Goal: Task Accomplishment & Management: Complete application form

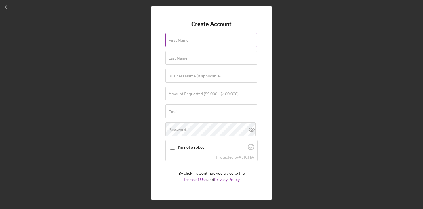
click at [181, 42] on label "First Name" at bounding box center [179, 40] width 20 height 5
click at [181, 42] on input "First Name" at bounding box center [212, 40] width 92 height 14
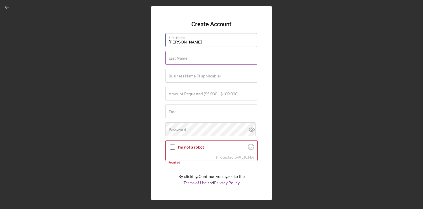
type input "[PERSON_NAME]"
click at [179, 57] on label "Last Name" at bounding box center [178, 58] width 19 height 5
click at [179, 57] on input "Last Name" at bounding box center [212, 58] width 92 height 14
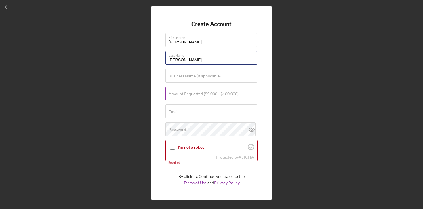
type input "[PERSON_NAME]"
click at [179, 94] on label "Amount Requested ($5,000 - $100,000)" at bounding box center [204, 94] width 70 height 5
click at [179, 94] on input "Amount Requested ($5,000 - $100,000)" at bounding box center [212, 94] width 92 height 14
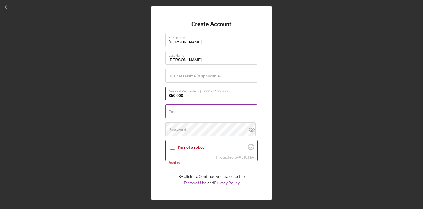
type input "$50,000"
click at [177, 112] on label "Email" at bounding box center [174, 111] width 10 height 5
click at [177, 112] on input "Email" at bounding box center [212, 112] width 92 height 14
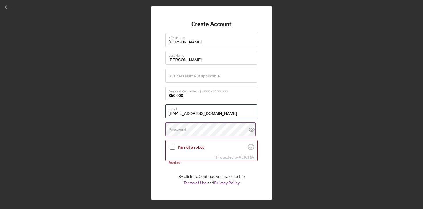
type input "[EMAIL_ADDRESS][DOMAIN_NAME]"
click at [176, 129] on label "Password" at bounding box center [178, 129] width 18 height 5
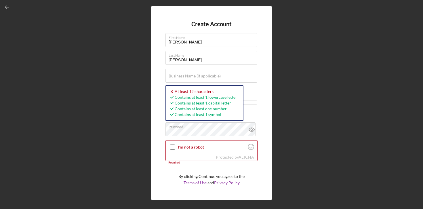
click at [261, 97] on div "Create Account First Name [PERSON_NAME] Last Name [PERSON_NAME] Business Name (…" at bounding box center [211, 103] width 121 height 194
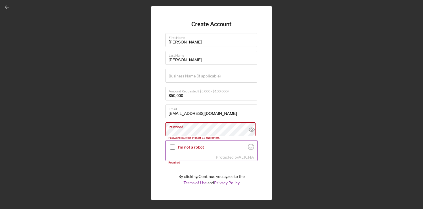
click at [172, 146] on input "I'm not a robot" at bounding box center [172, 147] width 5 height 5
checkbox input "true"
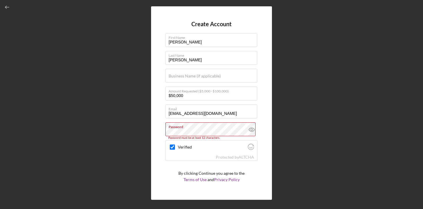
click at [187, 165] on form "Create Account First Name [PERSON_NAME] Last Name [PERSON_NAME] Business Name (…" at bounding box center [212, 103] width 92 height 165
click at [185, 165] on form "Create Account First Name [PERSON_NAME] Last Name [PERSON_NAME] Business Name (…" at bounding box center [212, 103] width 92 height 165
click at [224, 112] on input "[EMAIL_ADDRESS][DOMAIN_NAME]" at bounding box center [212, 112] width 92 height 14
click at [251, 147] on icon "Visit Altcha.org" at bounding box center [251, 147] width 6 height 6
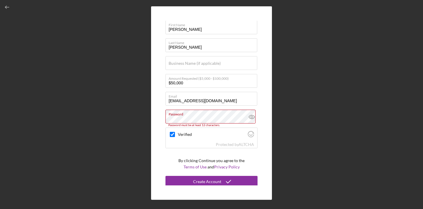
scroll to position [14, 0]
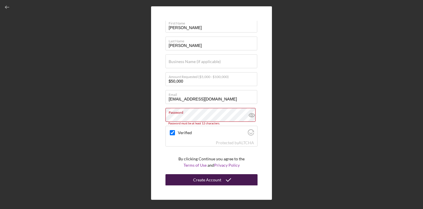
click at [210, 180] on div "Create Account" at bounding box center [207, 180] width 28 height 12
click at [268, 109] on div "Create Account First Name [PERSON_NAME] Last Name [PERSON_NAME] Business Name (…" at bounding box center [211, 103] width 121 height 194
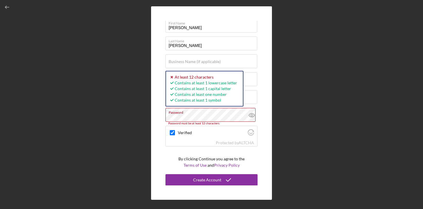
click at [135, 115] on div "Create Account First Name [PERSON_NAME] Last Name [PERSON_NAME] Business Name (…" at bounding box center [212, 103] width 418 height 206
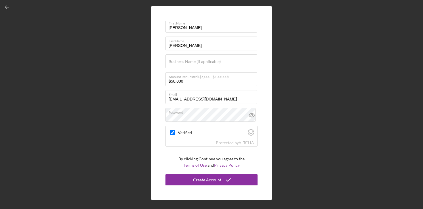
click at [164, 153] on div "Create Account First Name [PERSON_NAME] Last Name [PERSON_NAME] Business Name (…" at bounding box center [211, 103] width 121 height 194
click at [186, 180] on button "Create Account" at bounding box center [212, 180] width 92 height 12
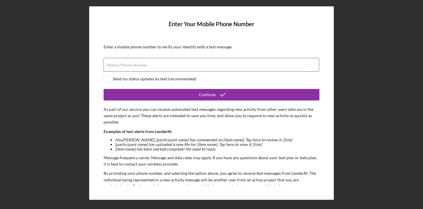
click at [193, 66] on input "Mobile Phone Number" at bounding box center [212, 65] width 216 height 14
type input "[PHONE_NUMBER]"
click at [109, 78] on input "checkbox" at bounding box center [107, 79] width 6 height 6
checkbox input "true"
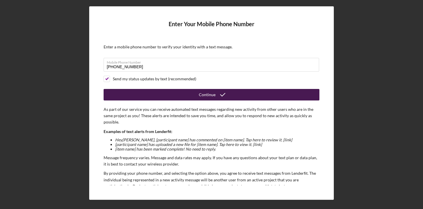
click at [152, 96] on button "Continue" at bounding box center [212, 95] width 216 height 12
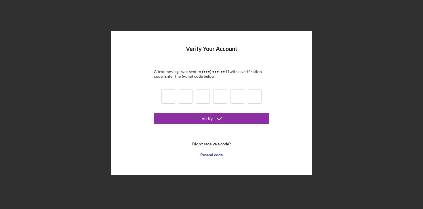
click at [162, 94] on input at bounding box center [169, 96] width 14 height 14
type input "6"
type input "1"
type input "8"
type input "6"
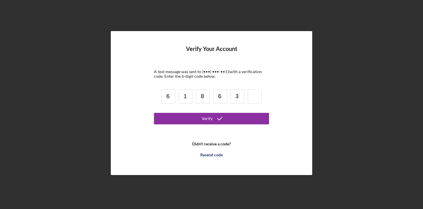
type input "3"
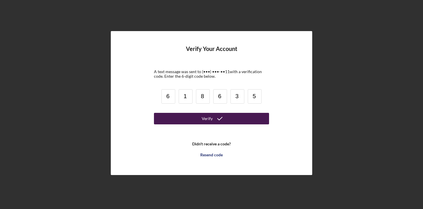
type input "5"
click at [173, 118] on button "Verify" at bounding box center [211, 119] width 115 height 12
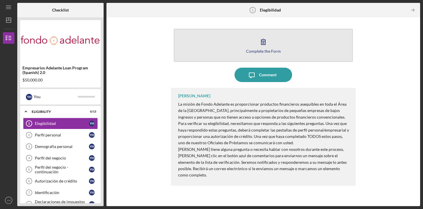
click at [266, 43] on icon "button" at bounding box center [263, 42] width 14 height 14
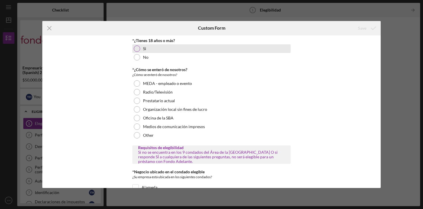
click at [170, 46] on div "Si" at bounding box center [211, 48] width 158 height 9
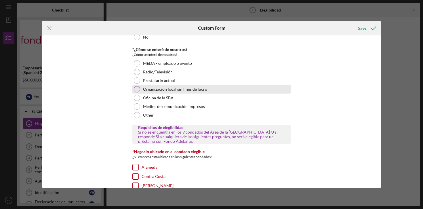
scroll to position [20, 0]
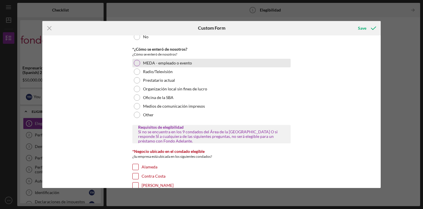
click at [138, 63] on div at bounding box center [137, 63] width 6 height 6
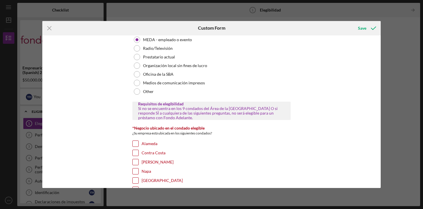
scroll to position [46, 0]
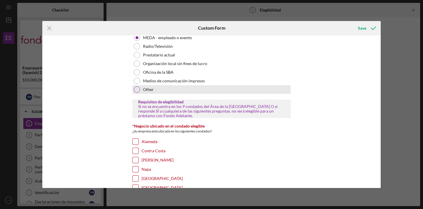
click at [136, 92] on div at bounding box center [137, 89] width 6 height 6
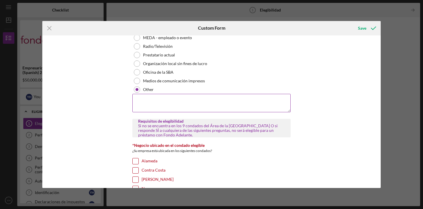
click at [147, 101] on textarea at bounding box center [211, 103] width 158 height 18
type textarea "web page"
click at [245, 157] on div "*Negocio ubicado en el condado elegible ¿Su empresa está ubicada en los siguien…" at bounding box center [211, 198] width 158 height 110
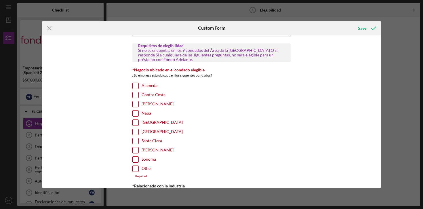
scroll to position [122, 0]
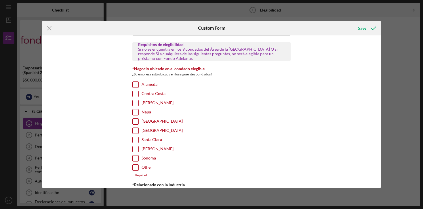
click at [135, 122] on input "[GEOGRAPHIC_DATA]" at bounding box center [136, 122] width 6 height 6
checkbox input "true"
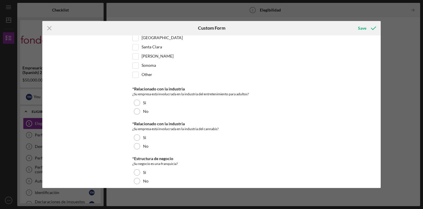
scroll to position [216, 0]
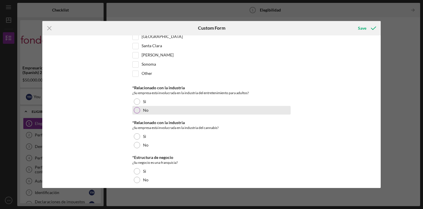
click at [135, 111] on div at bounding box center [137, 110] width 6 height 6
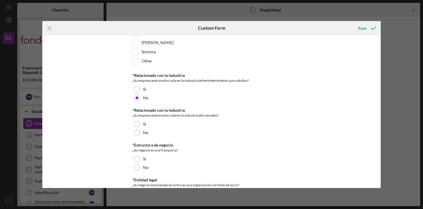
scroll to position [231, 0]
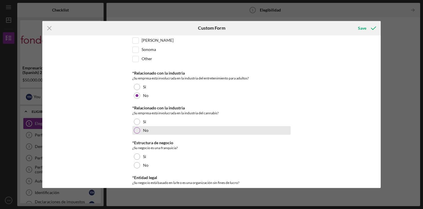
click at [137, 131] on div at bounding box center [137, 130] width 6 height 6
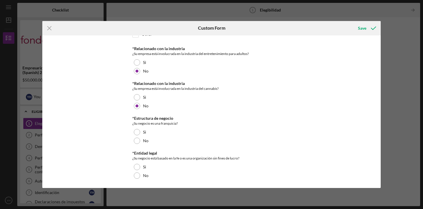
scroll to position [256, 0]
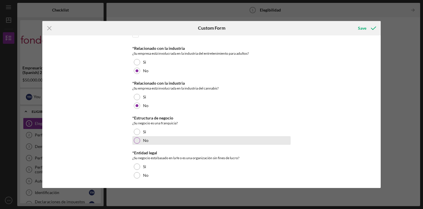
click at [138, 141] on div at bounding box center [137, 140] width 6 height 6
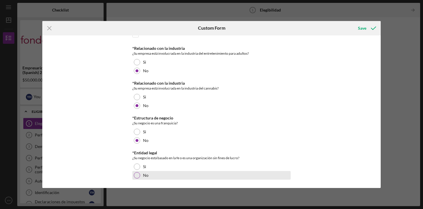
click at [134, 178] on div at bounding box center [137, 175] width 6 height 6
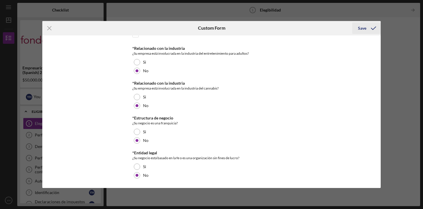
click at [362, 28] on div "Save" at bounding box center [362, 28] width 8 height 12
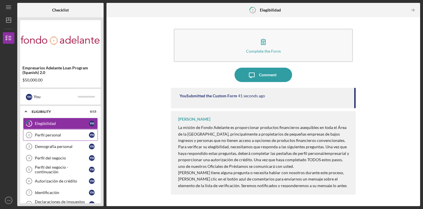
click at [49, 134] on div "Perfil personal" at bounding box center [62, 135] width 54 height 5
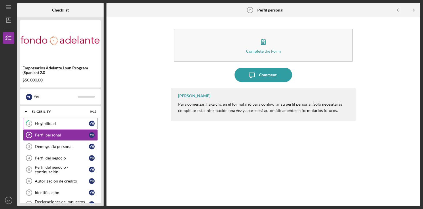
click at [57, 123] on div "Elegibilidad" at bounding box center [62, 123] width 54 height 5
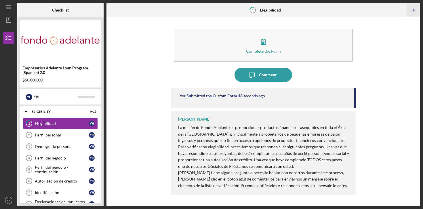
click at [414, 10] on line "button" at bounding box center [413, 10] width 3 height 0
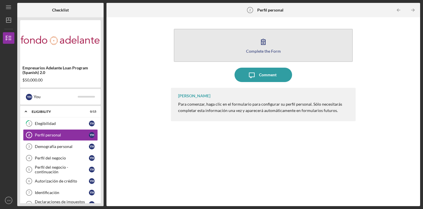
click at [269, 51] on div "Complete the Form" at bounding box center [263, 51] width 35 height 4
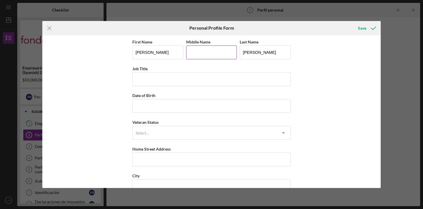
click at [197, 53] on input "Middle Name" at bounding box center [211, 52] width 51 height 14
type input "[PERSON_NAME]"
click at [267, 54] on input "[PERSON_NAME]" at bounding box center [265, 52] width 51 height 14
type input "[PERSON_NAME]"
click at [191, 75] on input "Job Title" at bounding box center [211, 79] width 158 height 14
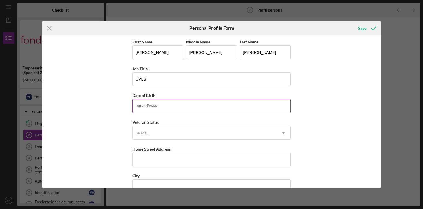
click at [153, 107] on input "Date of Birth" at bounding box center [211, 106] width 158 height 14
click at [140, 79] on input "CVLS" at bounding box center [211, 79] width 158 height 14
type input "CLS"
click at [138, 109] on input "Date of Birth" at bounding box center [211, 106] width 158 height 14
type input "0m/dd/yyyy"
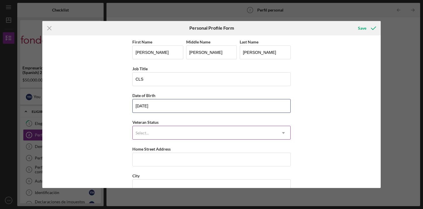
type input "[DATE]"
click at [139, 135] on div "Select..." at bounding box center [142, 133] width 13 height 5
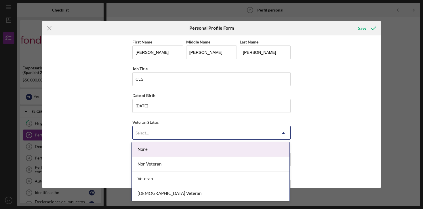
click at [141, 150] on div "None" at bounding box center [211, 149] width 158 height 15
click at [146, 136] on div "Select..." at bounding box center [205, 132] width 144 height 13
click at [153, 150] on div "None" at bounding box center [211, 149] width 158 height 15
click at [281, 134] on icon "Icon/Dropdown Arrow" at bounding box center [284, 133] width 14 height 14
click at [277, 147] on div "None" at bounding box center [211, 149] width 158 height 15
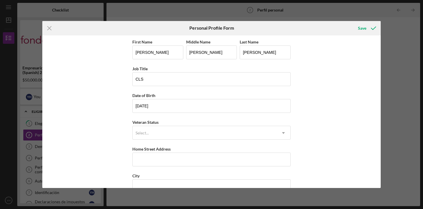
click at [314, 147] on div "First Name [PERSON_NAME] Middle Name [PERSON_NAME] Last Name [PERSON_NAME] Job …" at bounding box center [211, 111] width 339 height 153
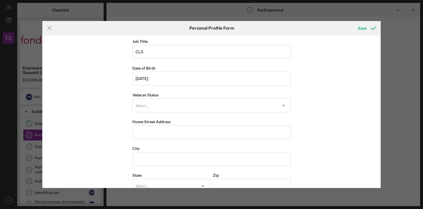
scroll to position [67, 0]
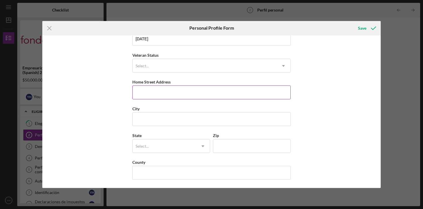
click at [206, 88] on input "Home Street Address" at bounding box center [211, 93] width 158 height 14
type input "1285 [PERSON_NAME] st"
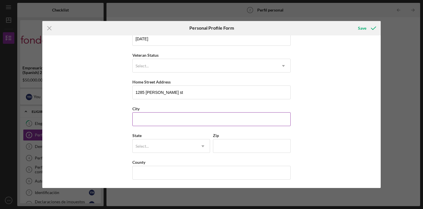
click at [174, 118] on input "City" at bounding box center [211, 119] width 158 height 14
type input "[GEOGRAPHIC_DATA]"
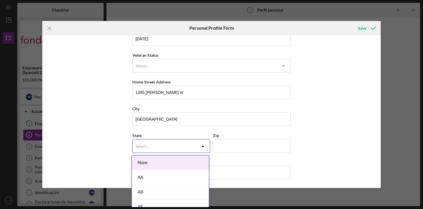
click at [143, 143] on div "Select..." at bounding box center [164, 146] width 63 height 13
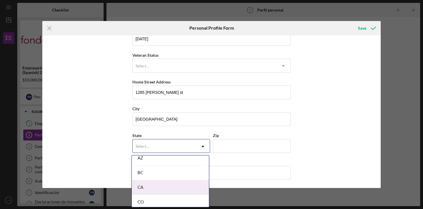
click at [140, 187] on div "CA" at bounding box center [170, 187] width 77 height 15
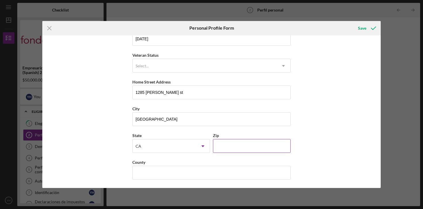
click at [227, 143] on input "Zip" at bounding box center [252, 146] width 78 height 14
type input "94109"
click at [164, 158] on div "State [US_STATE] Icon/Dropdown Arrow" at bounding box center [171, 145] width 78 height 27
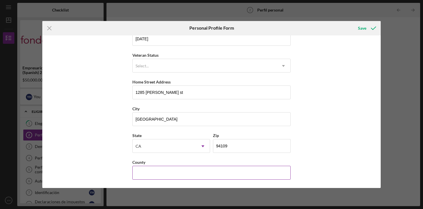
click at [152, 176] on input "County" at bounding box center [211, 173] width 158 height 14
type input "[GEOGRAPHIC_DATA]"
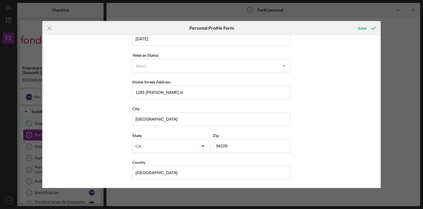
click at [352, 129] on div "First Name [PERSON_NAME] Middle Name [PERSON_NAME] Last Name [PERSON_NAME] Job …" at bounding box center [211, 111] width 339 height 153
click at [365, 29] on div "Save" at bounding box center [362, 28] width 8 height 12
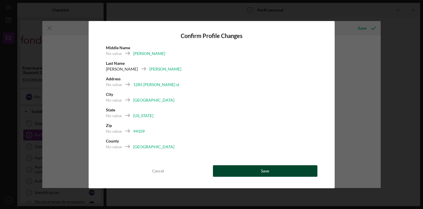
click at [244, 171] on button "Save" at bounding box center [265, 171] width 105 height 12
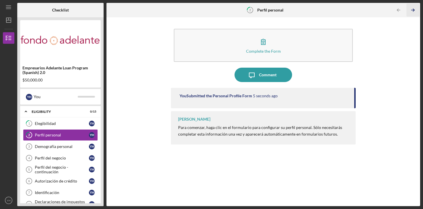
click at [412, 9] on icon "Icon/Table Pagination Arrow" at bounding box center [413, 10] width 13 height 13
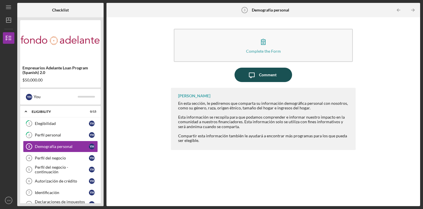
click at [273, 76] on div "Comment" at bounding box center [268, 75] width 18 height 14
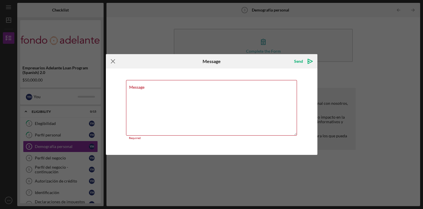
click at [113, 63] on icon "Icon/Menu Close" at bounding box center [113, 61] width 14 height 14
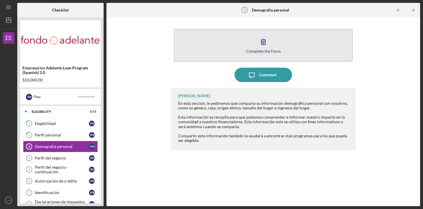
click at [262, 45] on icon "button" at bounding box center [263, 42] width 14 height 14
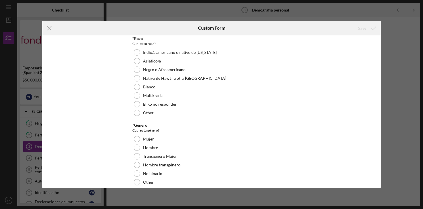
scroll to position [24, 0]
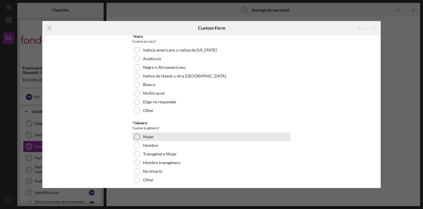
click at [136, 136] on div at bounding box center [137, 137] width 6 height 6
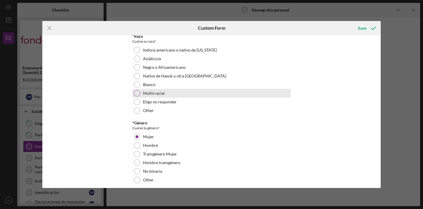
click at [137, 95] on div at bounding box center [137, 93] width 6 height 6
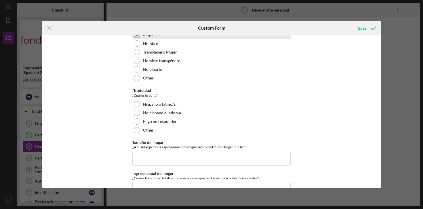
scroll to position [127, 0]
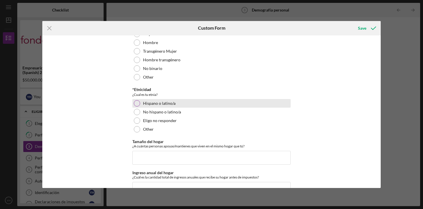
click at [137, 102] on div at bounding box center [137, 103] width 6 height 6
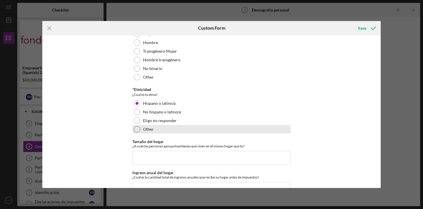
scroll to position [143, 0]
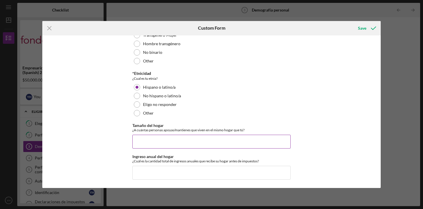
click at [190, 144] on input "Tamaño del hogar" at bounding box center [211, 142] width 158 height 14
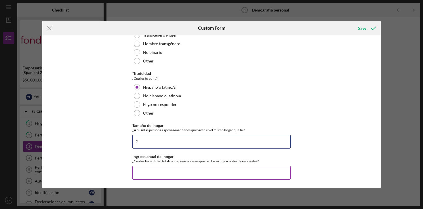
type input "2"
click at [156, 175] on input "Ingreso anual del hogar" at bounding box center [211, 173] width 158 height 14
type input "$120,000"
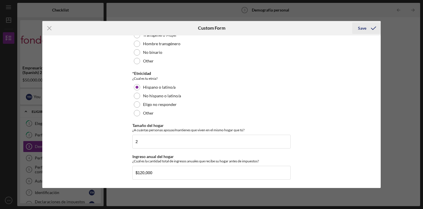
click at [365, 27] on div "Save" at bounding box center [362, 28] width 8 height 12
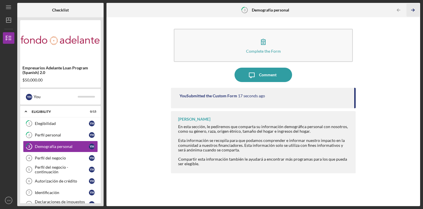
click at [414, 8] on icon "Icon/Table Pagination Arrow" at bounding box center [413, 10] width 13 height 13
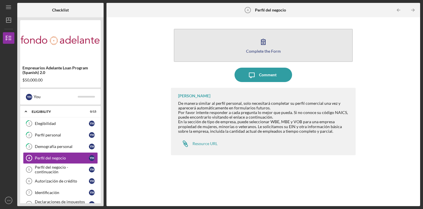
click at [262, 45] on icon "button" at bounding box center [263, 42] width 14 height 14
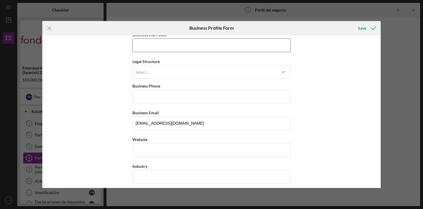
scroll to position [63, 0]
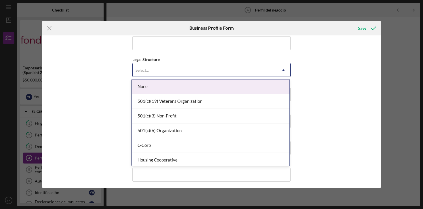
click at [196, 68] on div "Select..." at bounding box center [205, 70] width 144 height 13
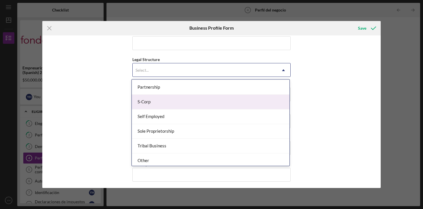
scroll to position [134, 0]
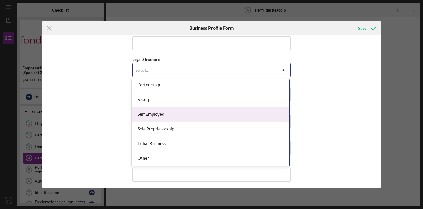
click at [180, 111] on div "Self Employed" at bounding box center [211, 114] width 158 height 15
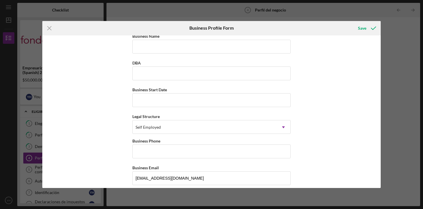
scroll to position [0, 0]
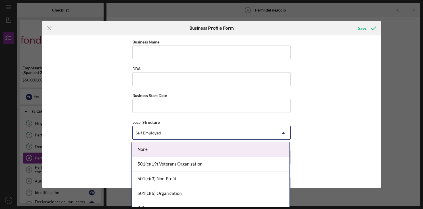
click at [194, 130] on div "Self Employed" at bounding box center [205, 132] width 144 height 13
click at [233, 150] on div "None" at bounding box center [211, 149] width 158 height 15
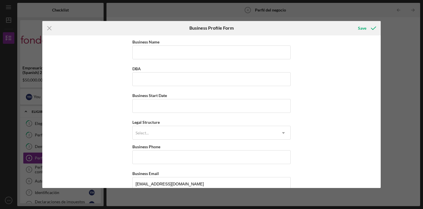
click at [326, 125] on div "Business Name Required DBA Business Start Date Legal Structure Select... Icon/D…" at bounding box center [211, 111] width 339 height 153
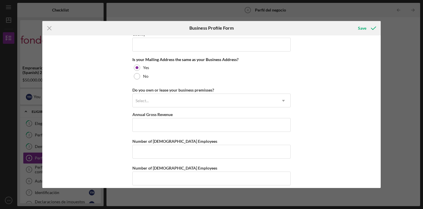
scroll to position [436, 0]
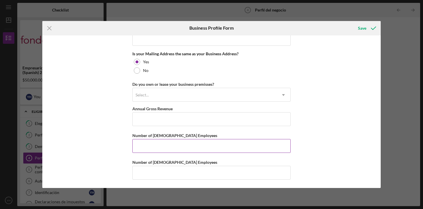
click at [165, 143] on input "Number of [DEMOGRAPHIC_DATA] Employees" at bounding box center [211, 146] width 158 height 14
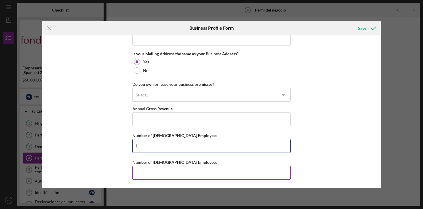
type input "1"
click at [156, 172] on input "Number of [DEMOGRAPHIC_DATA] Employees" at bounding box center [211, 173] width 158 height 14
type input "1"
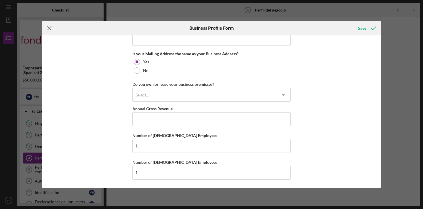
click at [52, 28] on icon "Icon/Menu Close" at bounding box center [49, 28] width 14 height 14
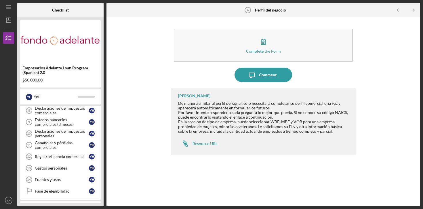
scroll to position [94, 0]
click at [59, 124] on div "Estados bancarios comerciales (3 meses)" at bounding box center [62, 121] width 54 height 9
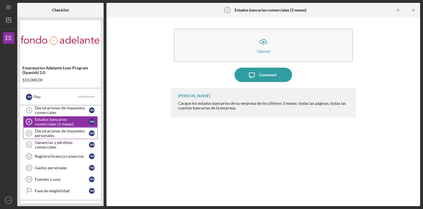
click at [48, 133] on div "Declaraciones de impuestos personales." at bounding box center [62, 133] width 54 height 9
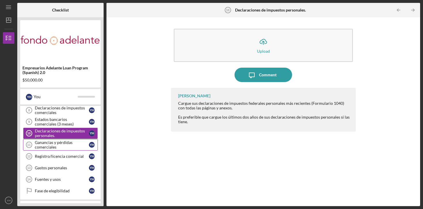
click at [45, 145] on div "Ganancias y pérdidas comerciales" at bounding box center [62, 144] width 54 height 9
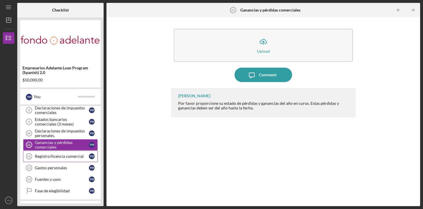
click at [43, 159] on link "Registro/licencia comercial 12 Registro/licencia comercial Y H" at bounding box center [60, 157] width 75 height 12
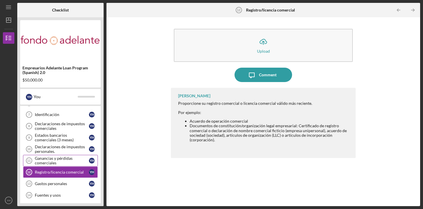
scroll to position [79, 0]
